Goal: Task Accomplishment & Management: Use online tool/utility

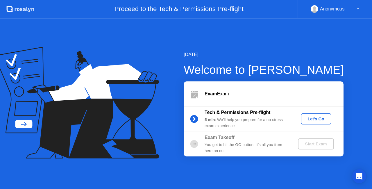
click at [311, 120] on div "Let's Go" at bounding box center [316, 118] width 26 height 5
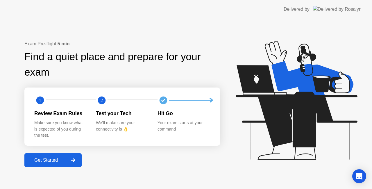
click at [44, 158] on div "Get Started" at bounding box center [46, 159] width 40 height 5
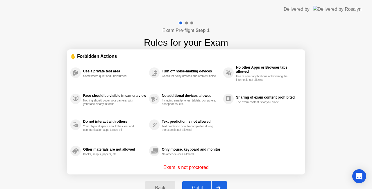
click at [204, 185] on div "Got it" at bounding box center [197, 187] width 27 height 5
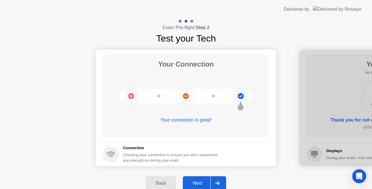
click at [199, 181] on div "Next" at bounding box center [197, 182] width 26 height 5
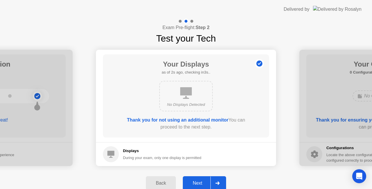
click at [199, 181] on div "Next" at bounding box center [197, 182] width 26 height 5
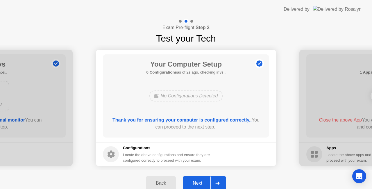
click at [199, 181] on div "Next" at bounding box center [197, 182] width 26 height 5
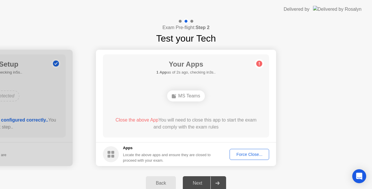
click at [243, 152] on div "Force Close..." at bounding box center [248, 154] width 35 height 5
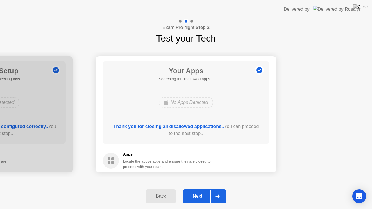
click at [202, 188] on div "Next" at bounding box center [197, 196] width 26 height 5
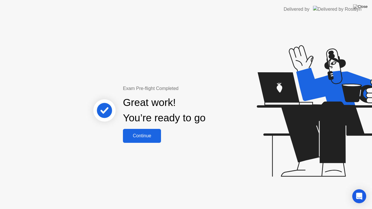
click at [142, 137] on div "Continue" at bounding box center [142, 135] width 35 height 5
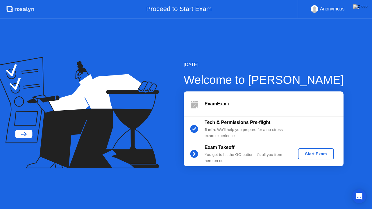
click at [313, 157] on button "Start Exam" at bounding box center [316, 153] width 36 height 11
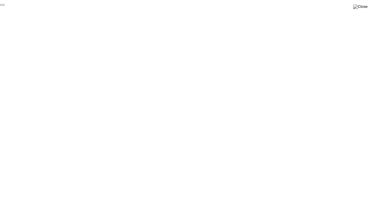
click div "End Proctoring Session"
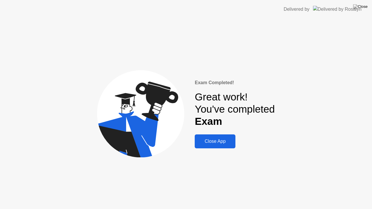
click at [216, 144] on div "Close App" at bounding box center [214, 141] width 37 height 5
